Goal: Check status: Check status

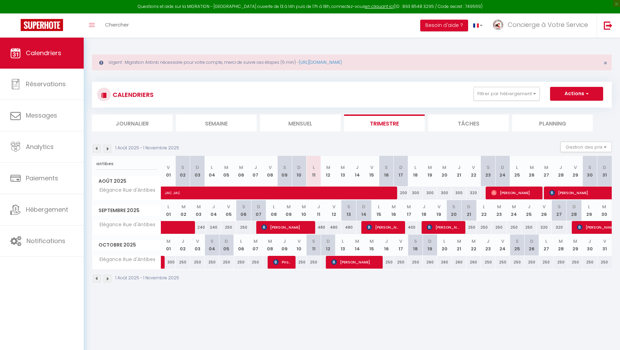
select select "0"
select select "10298"
click at [111, 162] on input "antibes" at bounding box center [126, 163] width 61 height 12
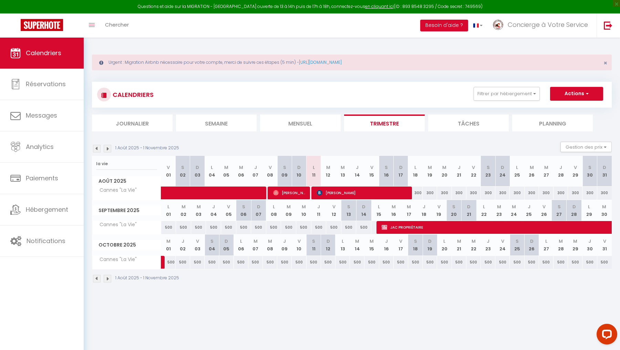
type input "la vie"
click at [355, 188] on span "[PERSON_NAME]" at bounding box center [363, 192] width 92 height 13
select select "KO"
select select "9948"
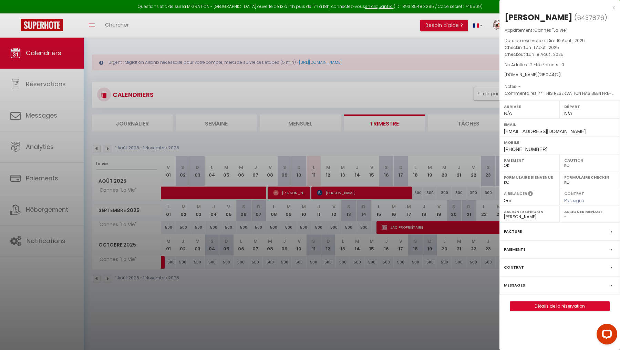
click at [570, 165] on select "OK KO" at bounding box center [589, 165] width 51 height 6
select select "OK"
click at [447, 113] on div at bounding box center [310, 175] width 620 height 350
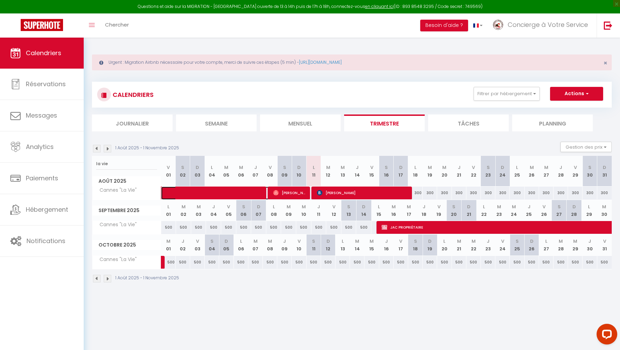
click at [245, 189] on span at bounding box center [227, 192] width 111 height 13
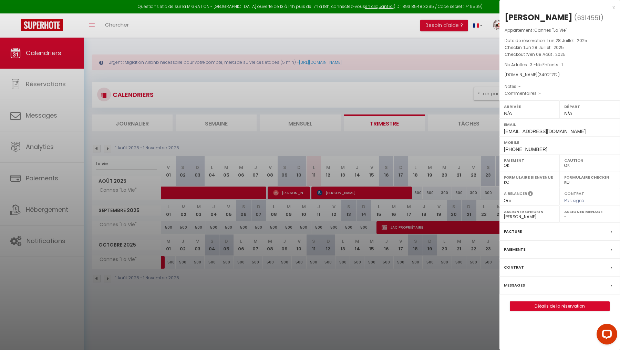
click at [277, 173] on div at bounding box center [310, 175] width 620 height 350
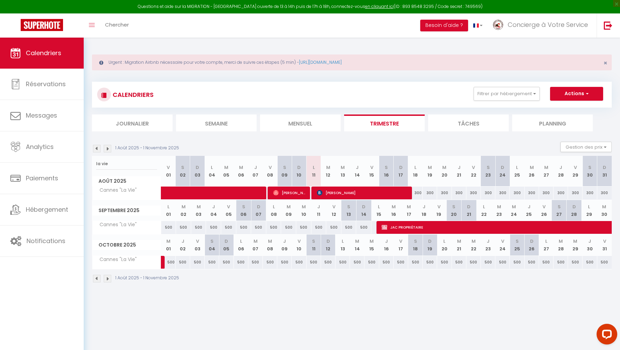
click at [98, 278] on img at bounding box center [97, 279] width 8 height 8
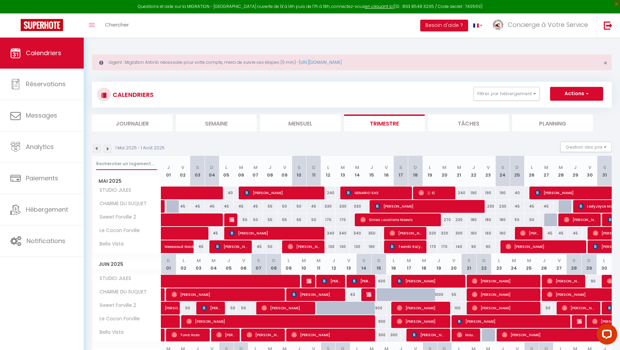
click at [141, 165] on input "text" at bounding box center [126, 163] width 61 height 12
type input "la vie"
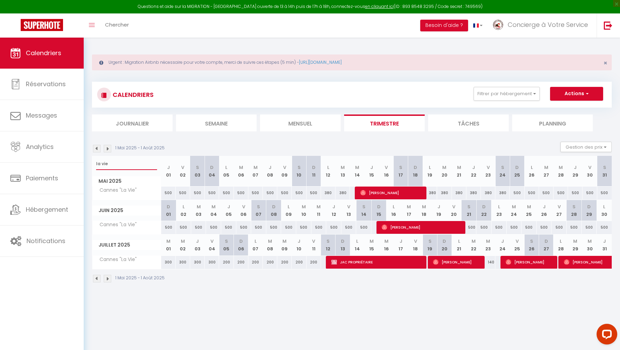
click at [106, 167] on input "la vie" at bounding box center [126, 163] width 61 height 12
